Goal: Find specific page/section: Find specific page/section

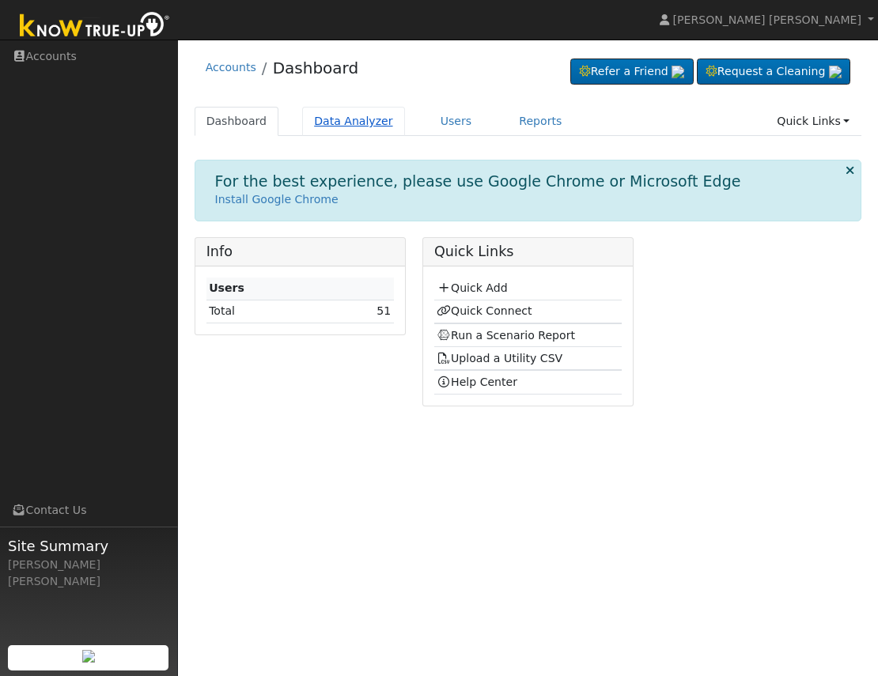
click at [334, 117] on link "Data Analyzer" at bounding box center [353, 121] width 103 height 29
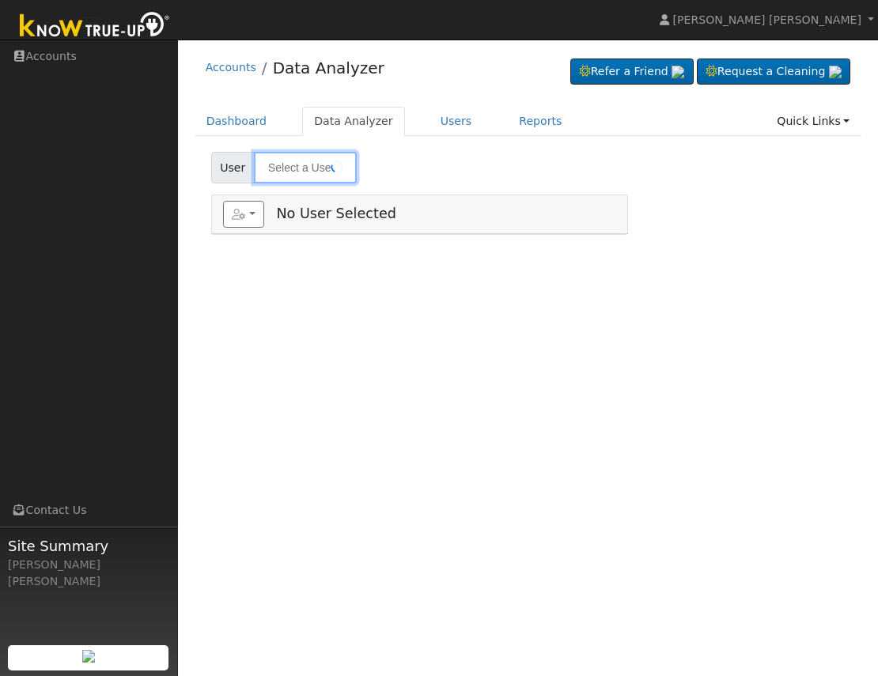
type input "Jerry Lewis"
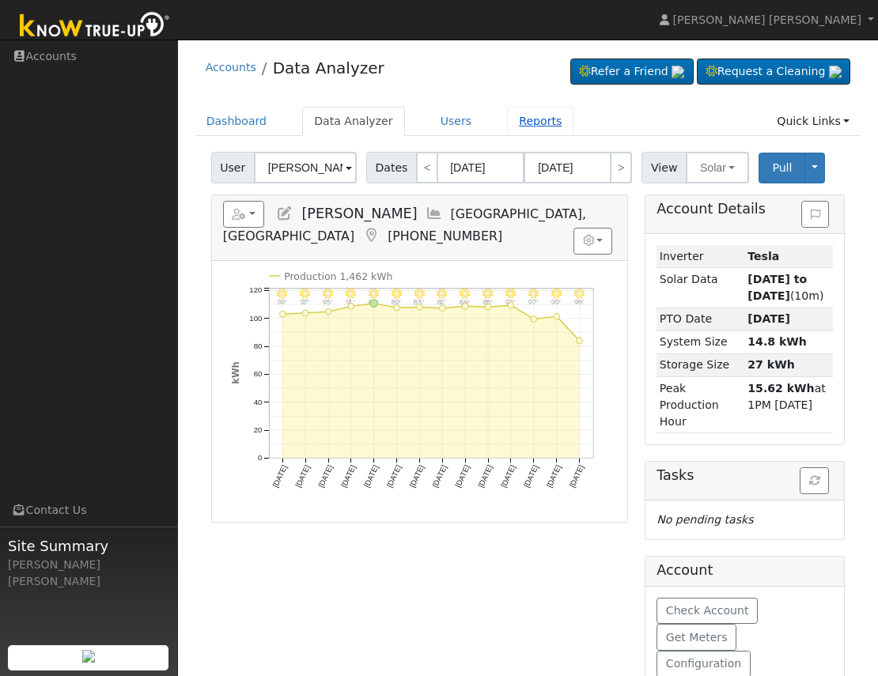
click at [527, 120] on link "Reports" at bounding box center [540, 121] width 66 height 29
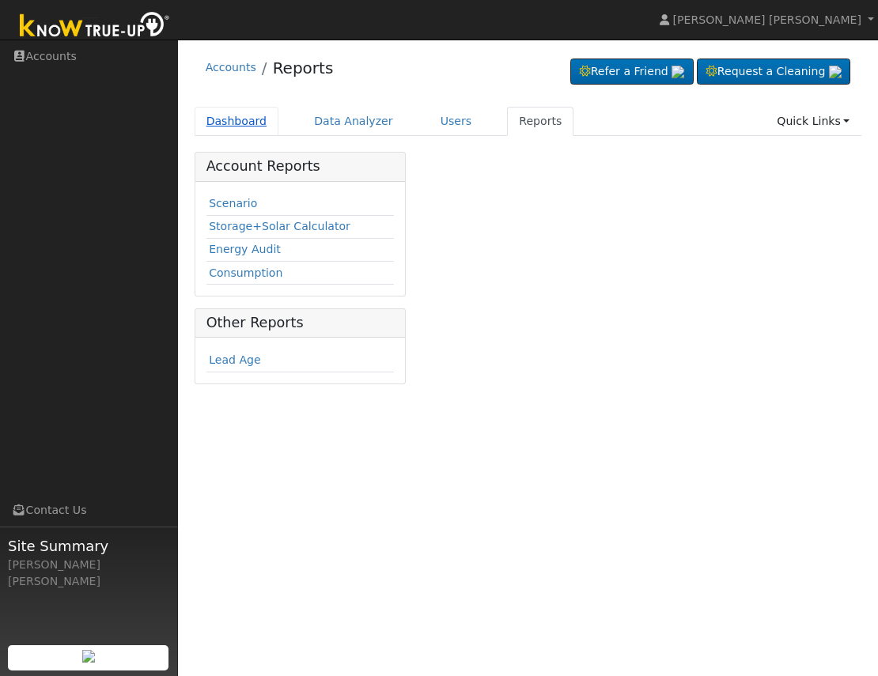
click at [254, 123] on link "Dashboard" at bounding box center [237, 121] width 85 height 29
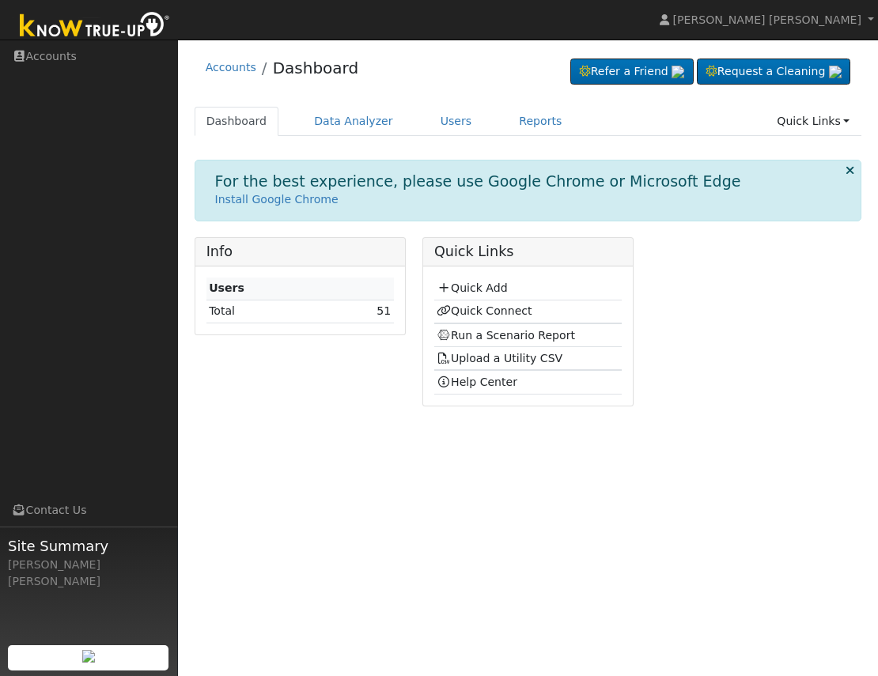
click at [209, 309] on td "Total" at bounding box center [263, 311] width 115 height 23
click at [225, 282] on strong "Users" at bounding box center [227, 288] width 36 height 13
click at [523, 128] on link "Reports" at bounding box center [540, 121] width 66 height 29
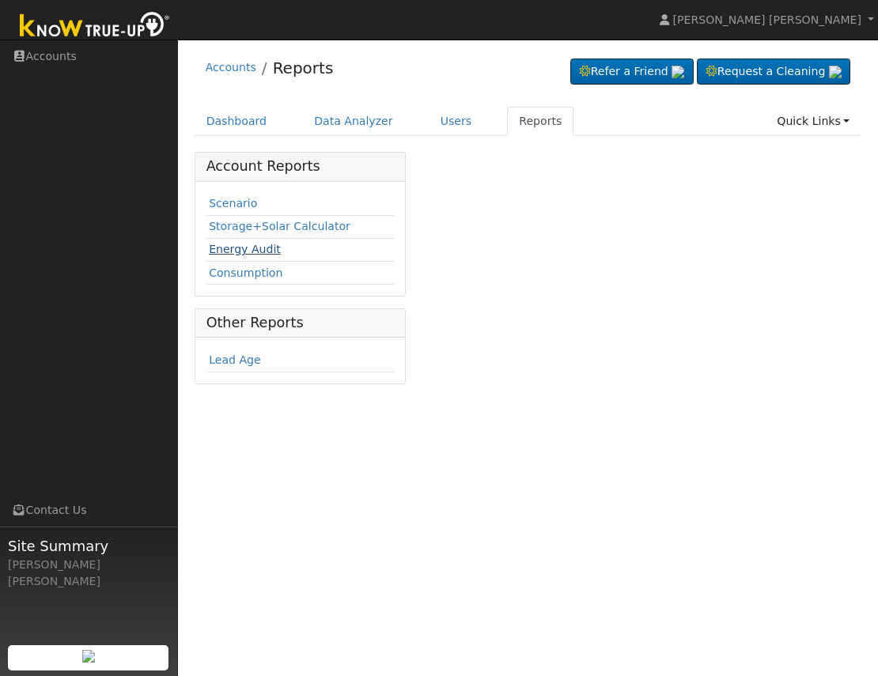
click at [238, 254] on link "Energy Audit" at bounding box center [245, 249] width 72 height 13
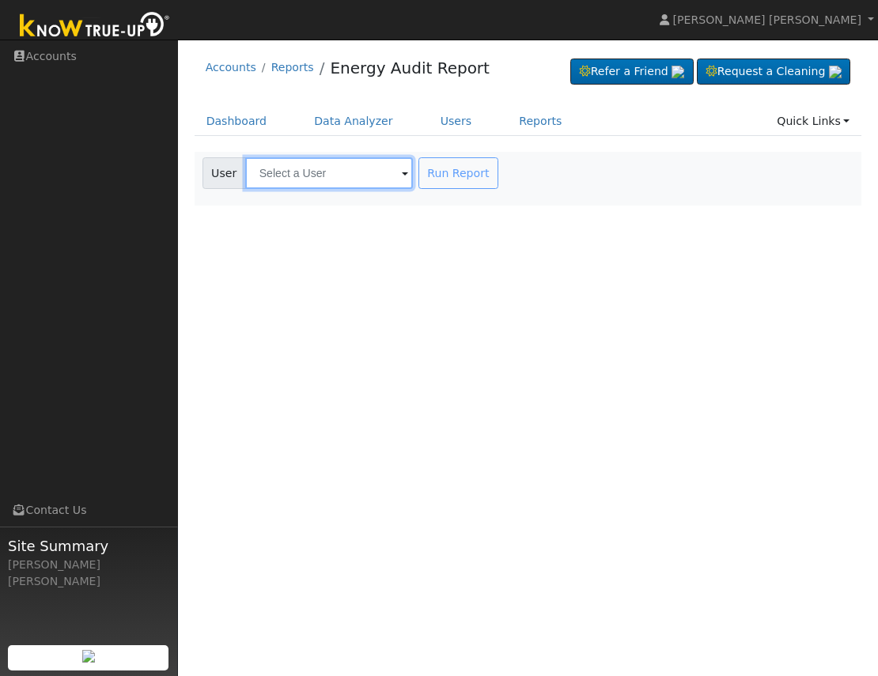
click at [314, 176] on input "text" at bounding box center [329, 173] width 168 height 32
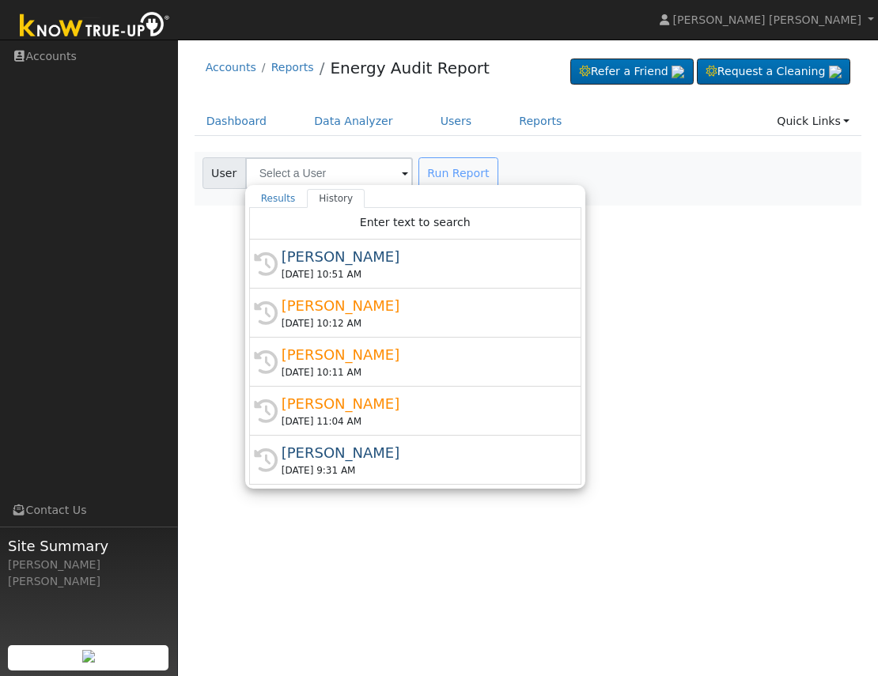
drag, startPoint x: 350, startPoint y: 403, endPoint x: 210, endPoint y: 399, distance: 140.8
click at [249, 399] on div "Enter text to search History [PERSON_NAME] [DATE] 10:51 AM History [PERSON_NAME…" at bounding box center [415, 346] width 332 height 277
click at [210, 399] on div "User Profile First name Last name Email Email Notifications No Emails No Emails…" at bounding box center [528, 358] width 700 height 637
